Goal: Check status: Check status

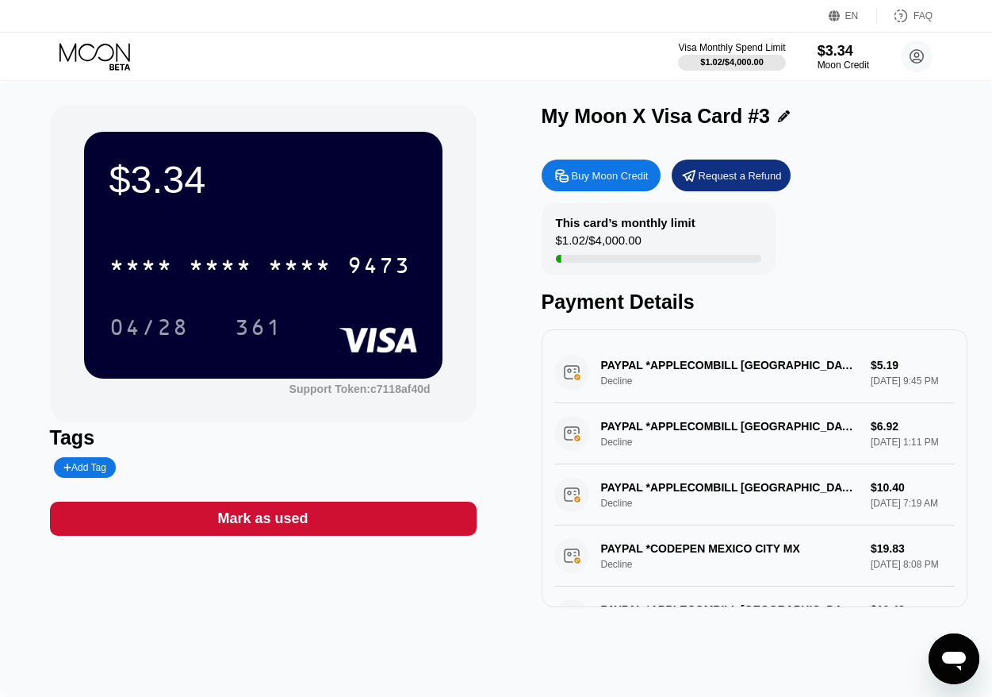
click at [88, 47] on icon at bounding box center [96, 57] width 74 height 28
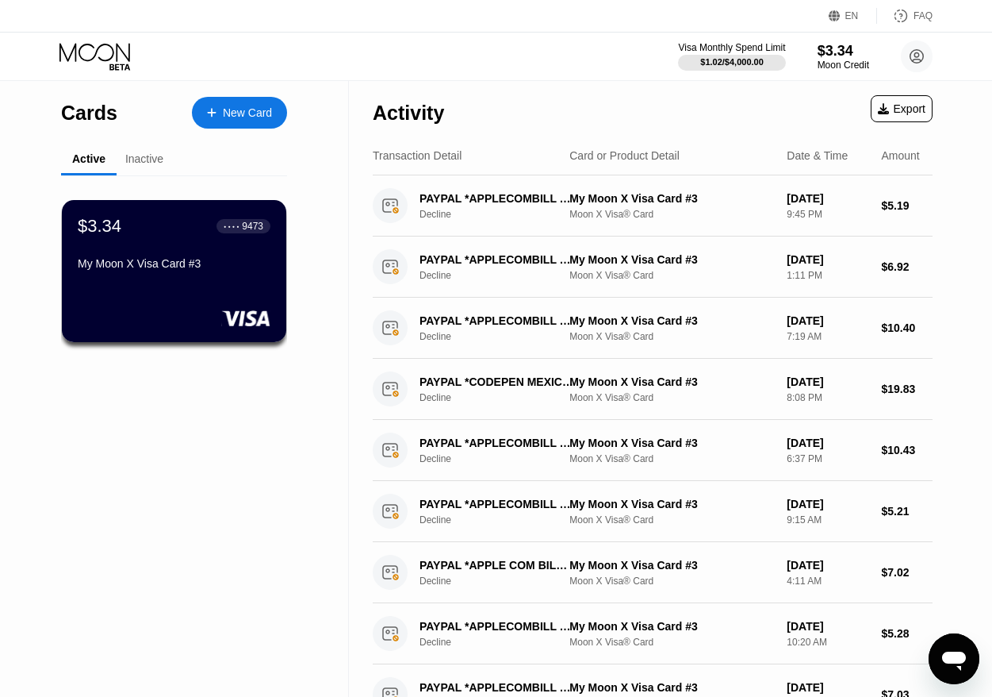
click at [109, 54] on icon at bounding box center [96, 57] width 74 height 28
click at [165, 159] on div "Inactive" at bounding box center [145, 159] width 56 height 31
click at [147, 163] on div "Inactive" at bounding box center [144, 158] width 38 height 13
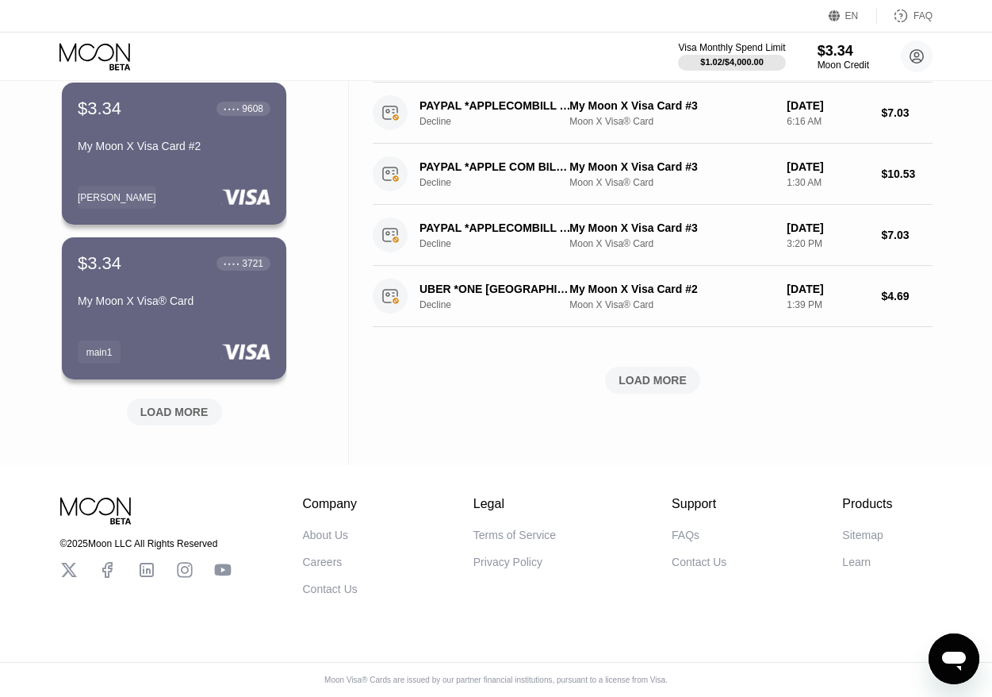
scroll to position [588, 0]
click at [175, 398] on div "LOAD MORE" at bounding box center [174, 411] width 95 height 27
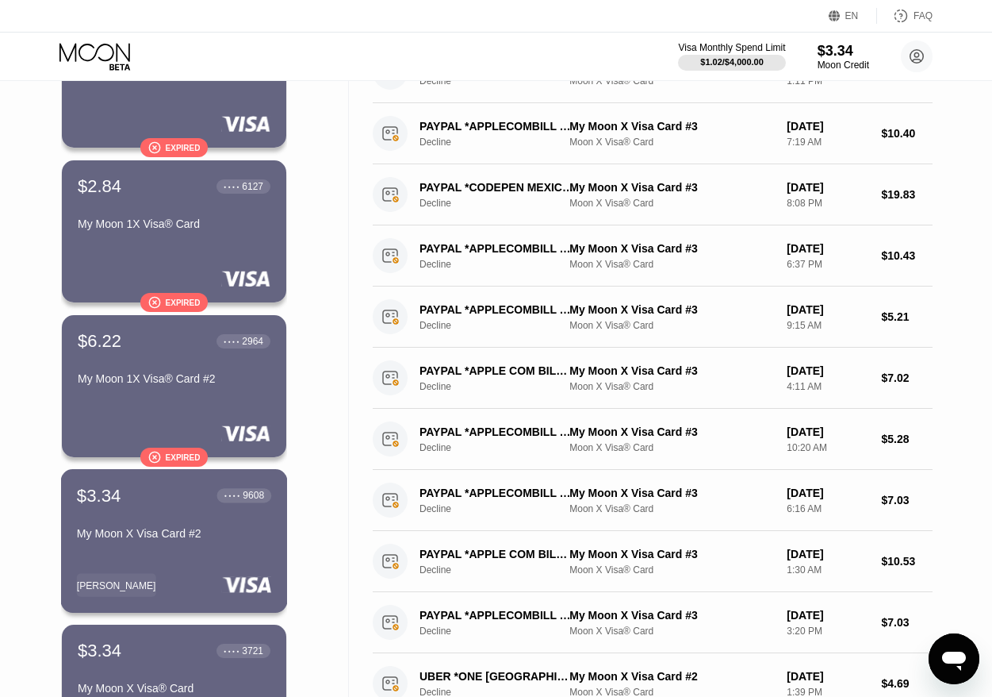
scroll to position [347, 0]
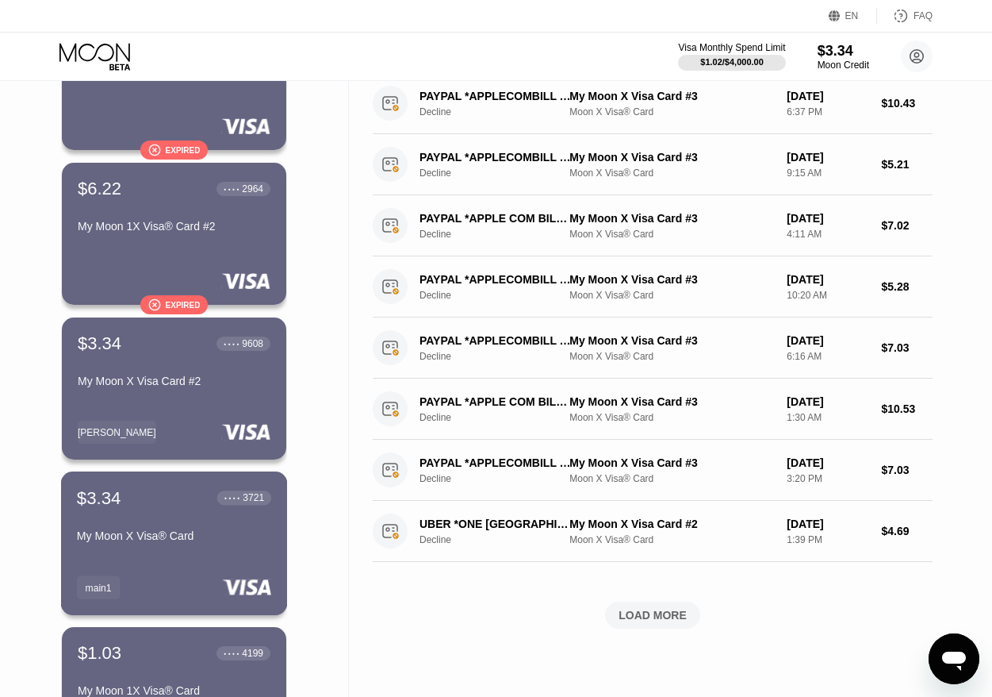
click at [209, 548] on div "My Moon X Visa® Card" at bounding box center [174, 538] width 194 height 19
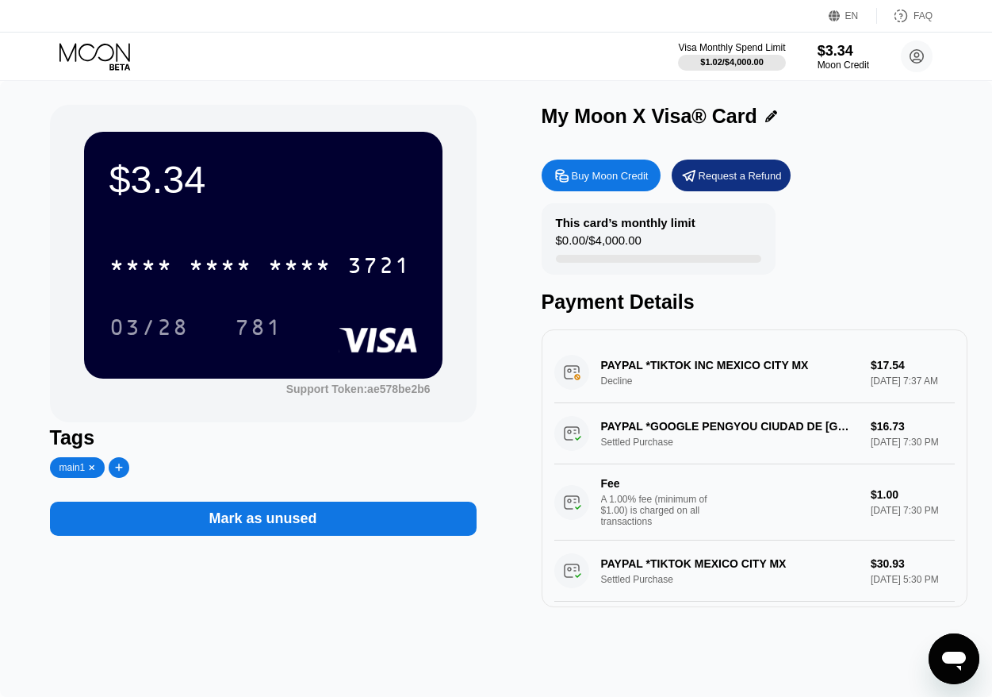
click at [106, 59] on icon at bounding box center [96, 57] width 74 height 28
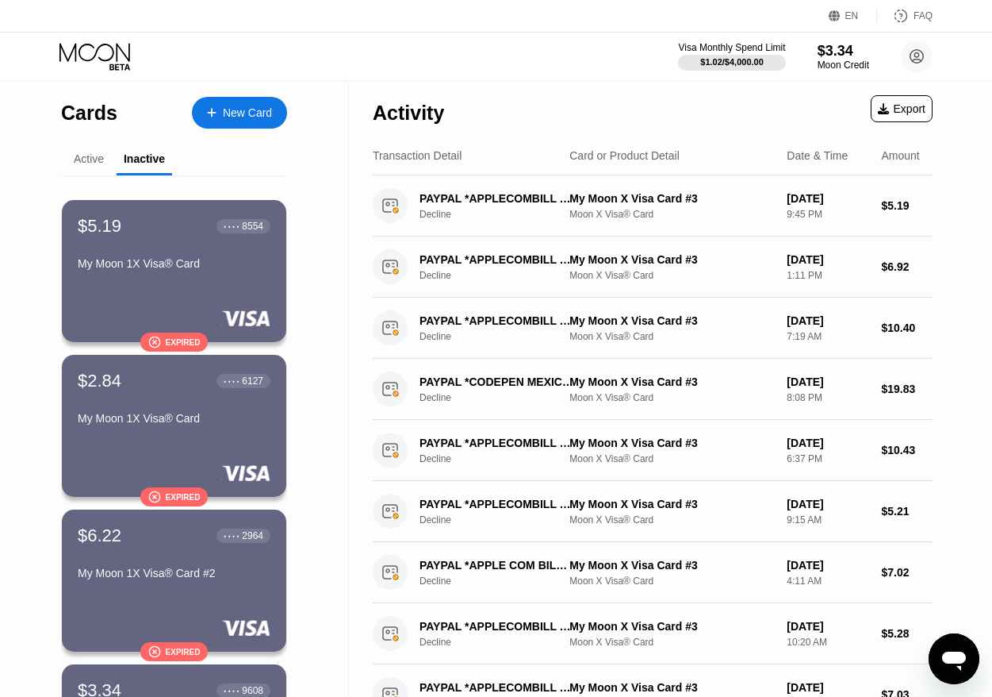
click at [94, 59] on icon at bounding box center [96, 57] width 74 height 28
click at [100, 58] on icon at bounding box center [94, 52] width 71 height 18
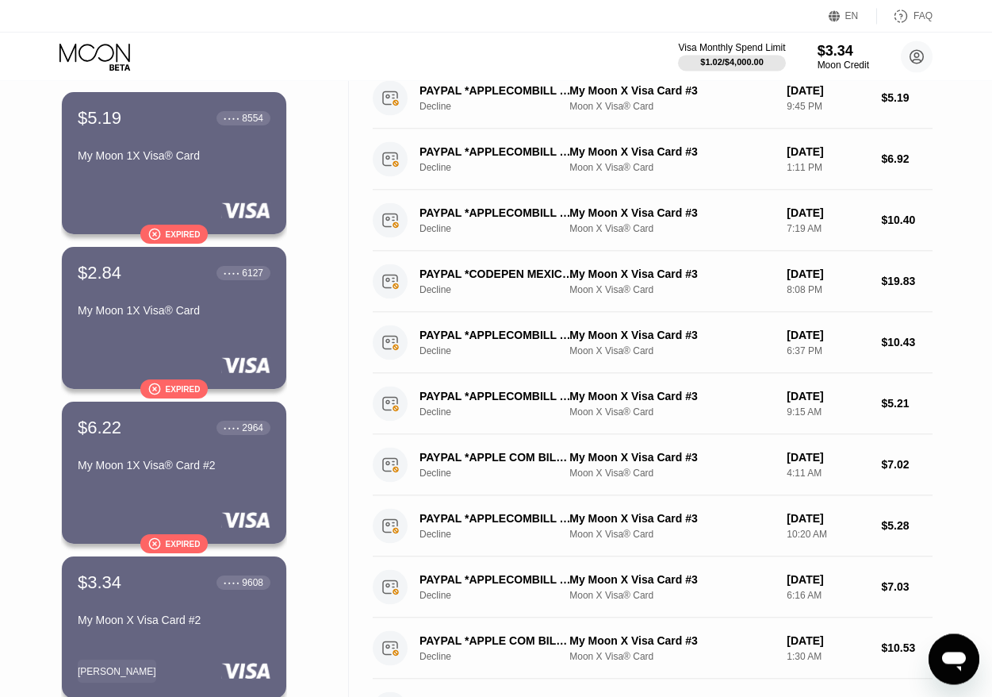
scroll to position [292, 0]
